Goal: Task Accomplishment & Management: Manage account settings

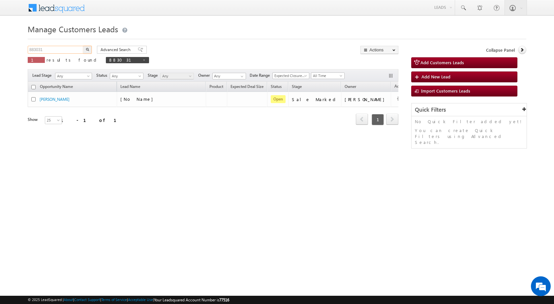
drag, startPoint x: 49, startPoint y: 50, endPoint x: 2, endPoint y: 46, distance: 47.3
click at [0, 52] on body "Menu [PERSON_NAME] sitar a8@ks erve." at bounding box center [277, 93] width 554 height 187
paste input "68030"
type input "868030"
click at [83, 46] on button "button" at bounding box center [87, 50] width 9 height 8
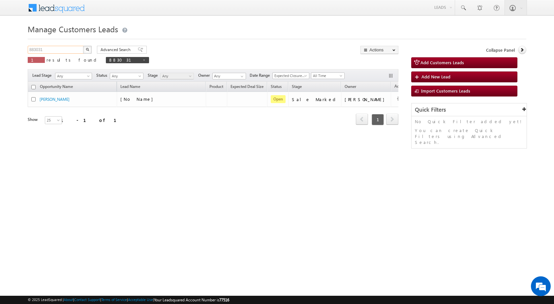
click at [50, 49] on input "883031" at bounding box center [56, 50] width 56 height 8
paste input "68030"
type input "868030"
click at [83, 46] on button "button" at bounding box center [87, 50] width 9 height 8
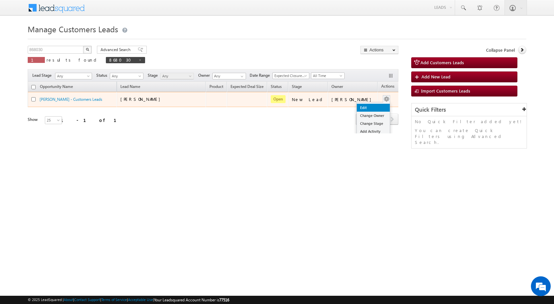
click at [362, 106] on link "Edit" at bounding box center [373, 108] width 33 height 8
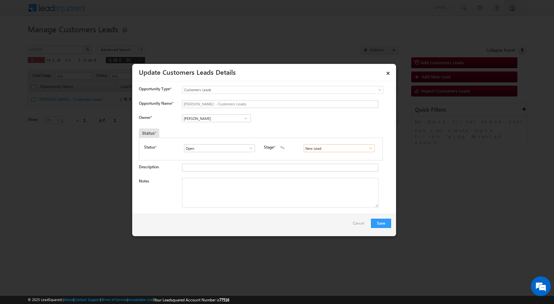
click at [366, 144] on input "New Lead" at bounding box center [339, 148] width 71 height 8
click at [367, 147] on span at bounding box center [370, 148] width 7 height 5
click at [314, 195] on link "Sale Marked" at bounding box center [339, 194] width 71 height 8
type input "Sale Marked"
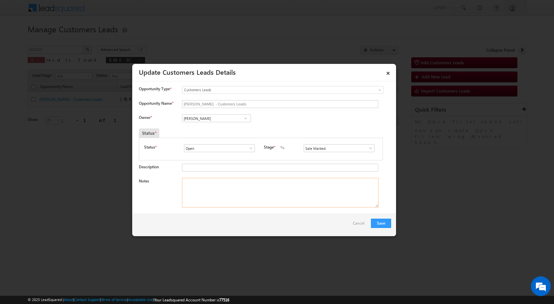
click at [220, 187] on textarea "Notes" at bounding box center [280, 193] width 197 height 30
paste textarea "868030 - VB_Know_More - GAURAV Madan Lal - 9760726333 - SAHARANPUR 247002 - PUR…"
type textarea "868030 - VB_Know_More - GAURAV Madan Lal - 9760726333 - SAHARANPUR 247002 - PUR…"
click at [289, 118] on div "Owner * Vikas Halwai Vikas Halwai Vikas Halwai" at bounding box center [265, 119] width 252 height 11
click at [218, 115] on input "Vikas Halwai" at bounding box center [216, 118] width 69 height 8
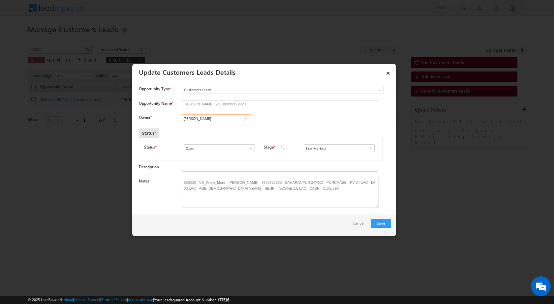
paste input "kunal.kumar1@sgrlimited.in"
click at [223, 132] on span "kunal.kumar1@sgrlimited.in" at bounding box center [214, 131] width 59 height 5
type input "Kunal Kumar"
click at [312, 116] on div "Owner * Vikas Halwai Vikas Halwai Vikas Halwai Kunal Kumar Kunal Kumar 224e34ef…" at bounding box center [265, 119] width 252 height 11
click at [385, 222] on button "Save" at bounding box center [381, 223] width 20 height 9
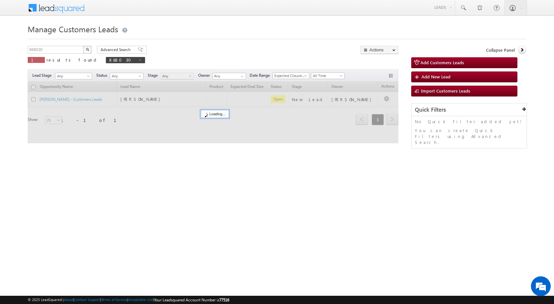
click at [243, 203] on html "Menu [PERSON_NAME] sitar a8@ks erve." at bounding box center [277, 101] width 554 height 203
